Goal: Task Accomplishment & Management: Use online tool/utility

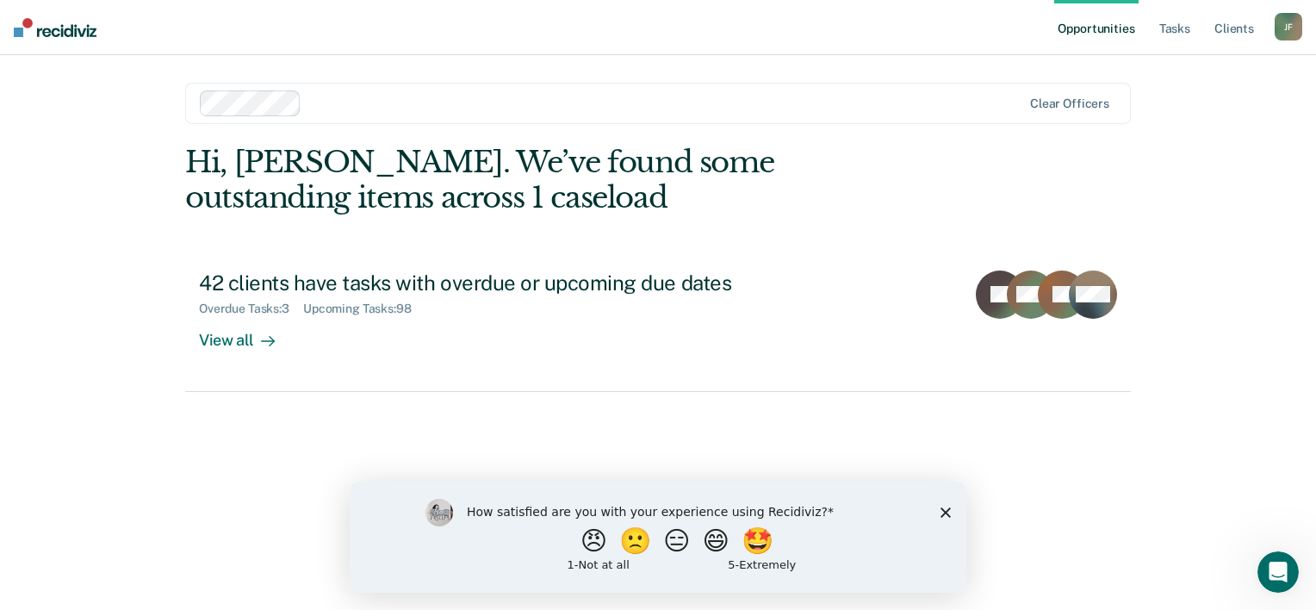
click at [946, 510] on polygon "Close survey" at bounding box center [945, 511] width 10 height 10
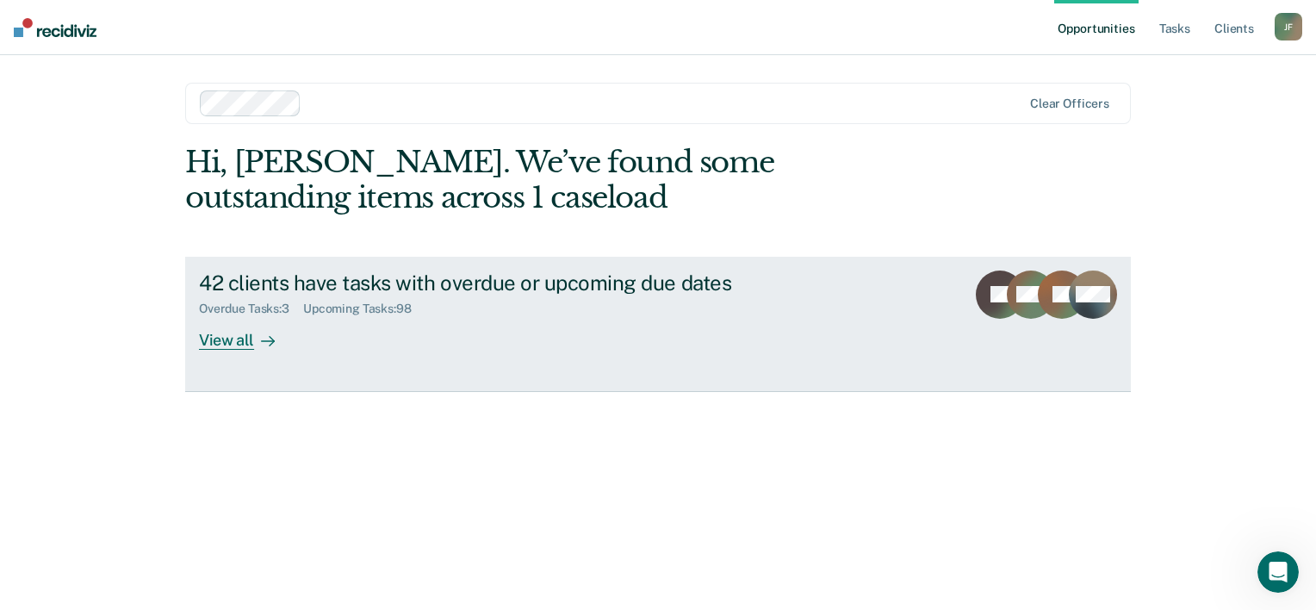
click at [233, 343] on div "View all" at bounding box center [247, 333] width 96 height 34
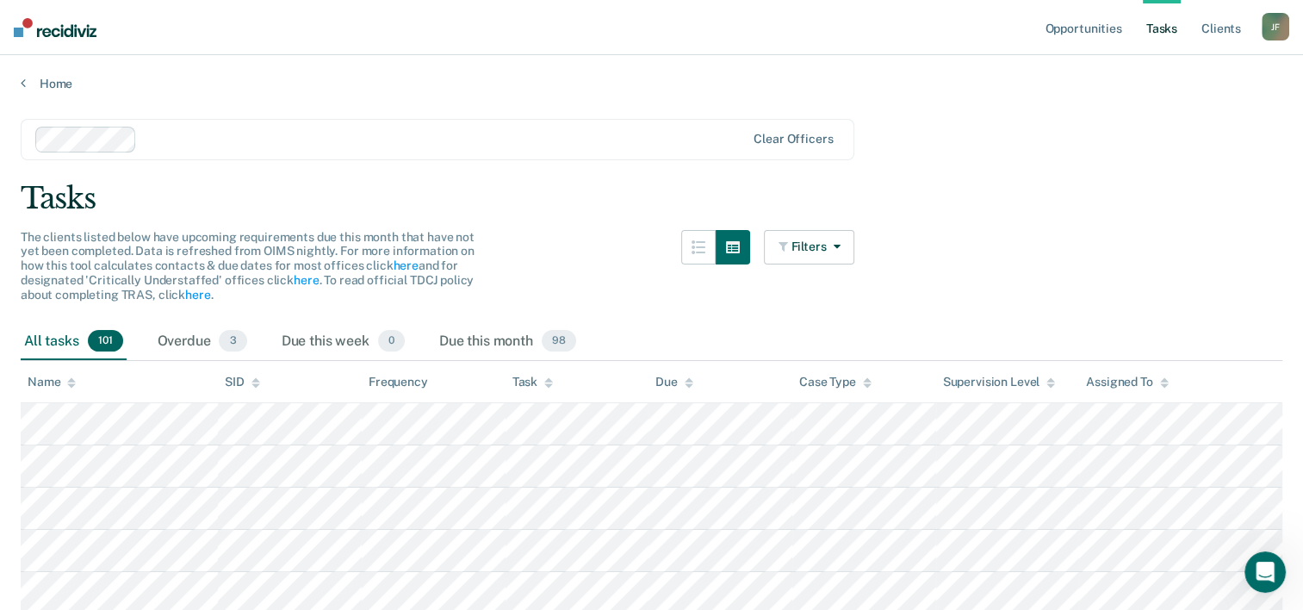
scroll to position [86, 0]
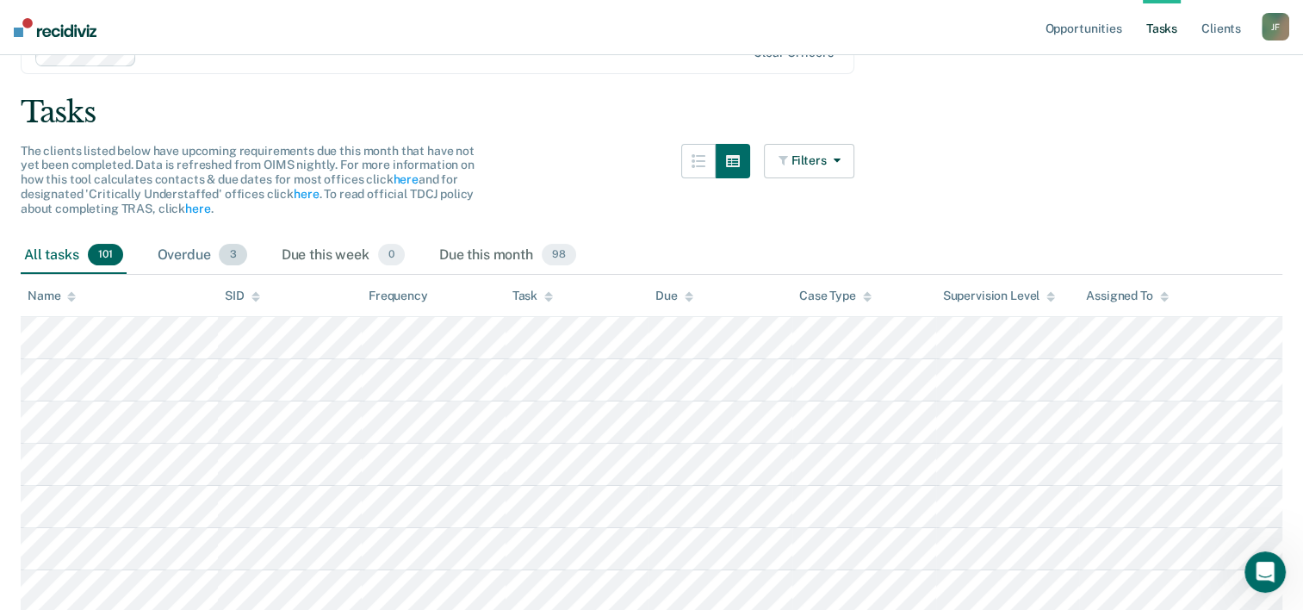
click at [177, 251] on div "Overdue 3" at bounding box center [202, 256] width 96 height 38
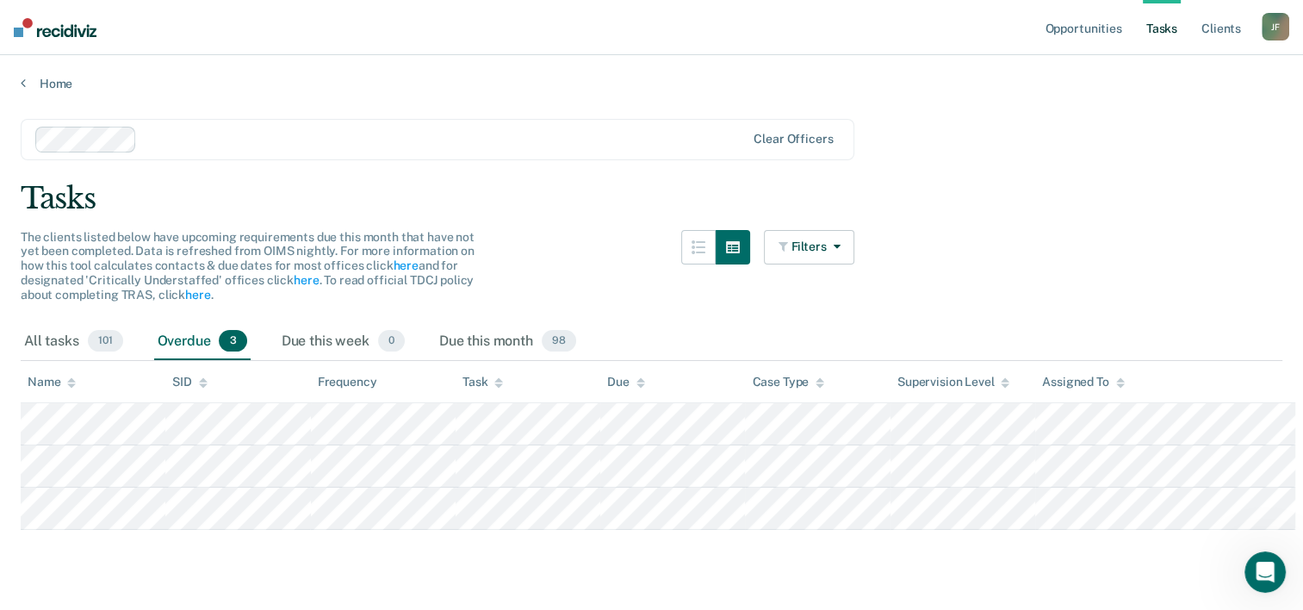
scroll to position [0, 0]
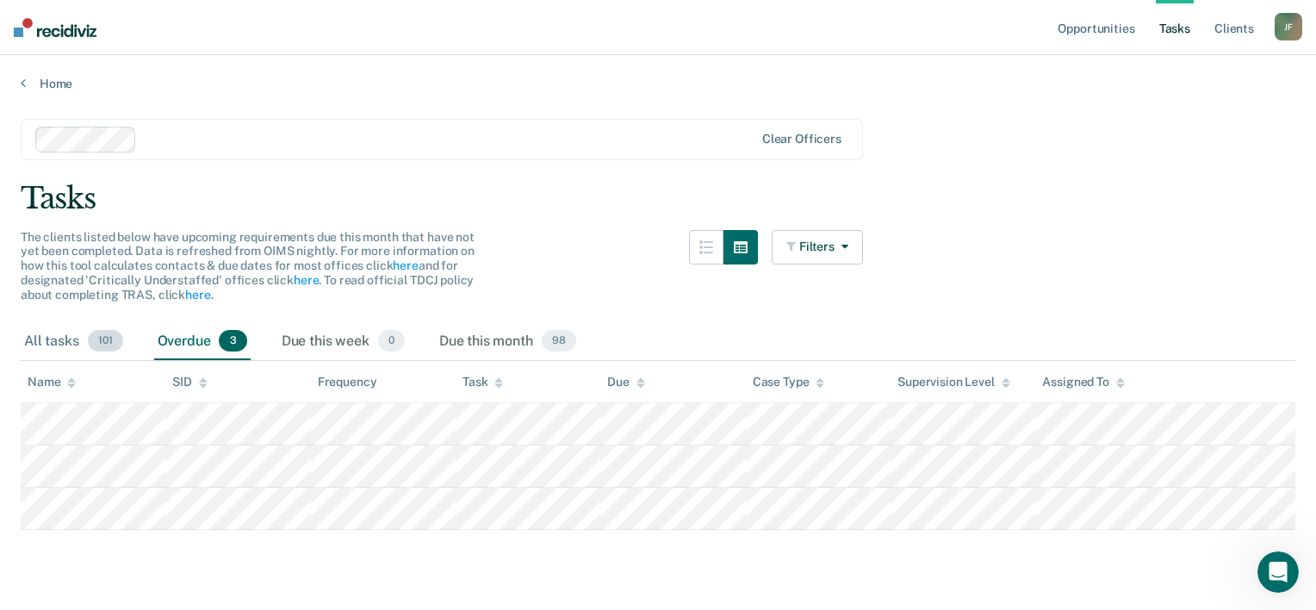
click at [66, 339] on div "All tasks 101" at bounding box center [74, 342] width 106 height 38
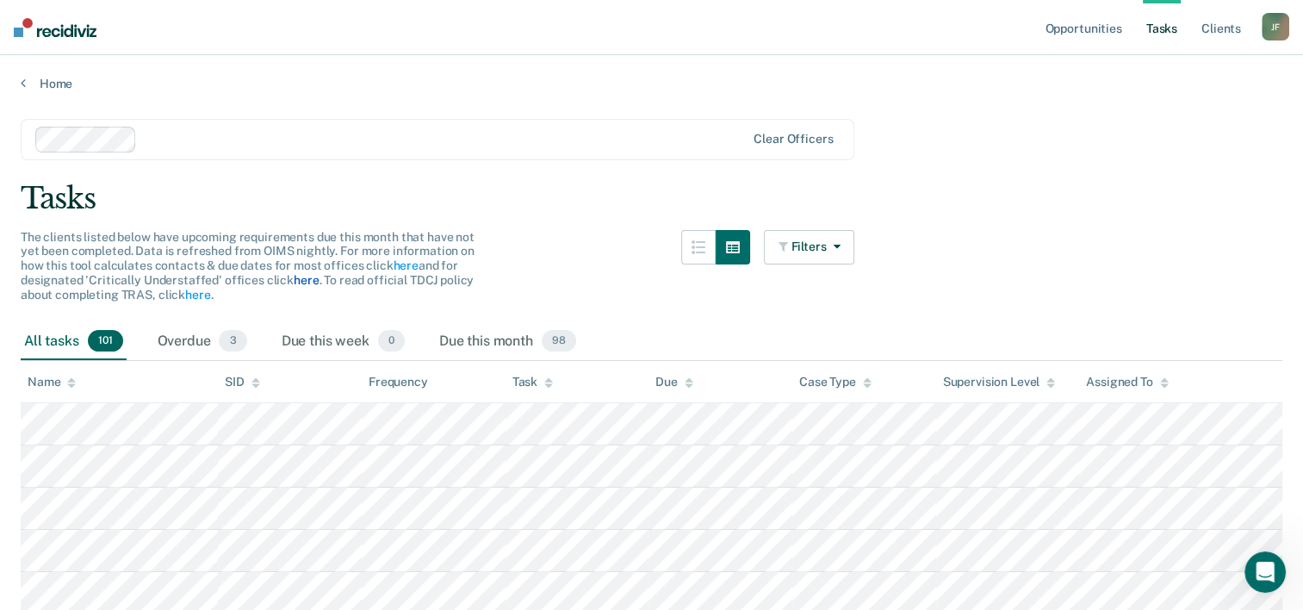
click at [297, 282] on link "here" at bounding box center [306, 280] width 25 height 14
click at [407, 266] on link "here" at bounding box center [405, 265] width 25 height 14
